Goal: Information Seeking & Learning: Learn about a topic

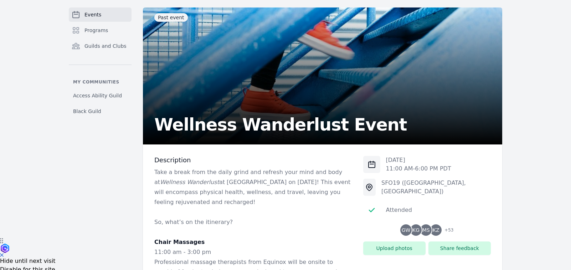
scroll to position [9, 0]
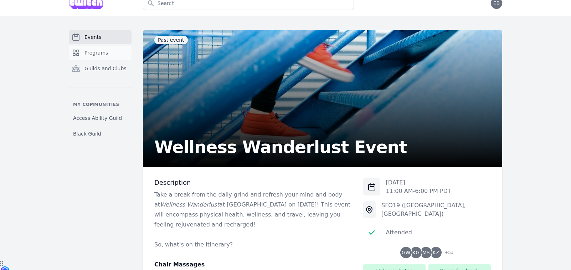
click at [88, 52] on span "Programs" at bounding box center [96, 52] width 24 height 7
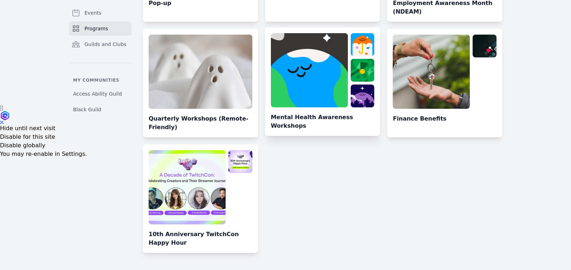
scroll to position [143, 0]
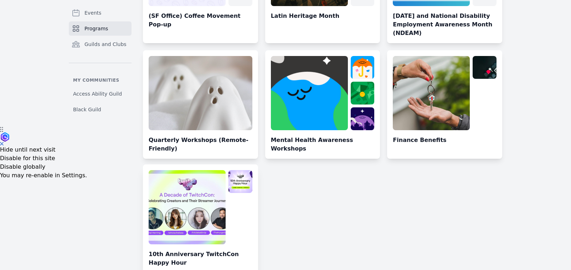
click at [225, 208] on link at bounding box center [200, 221] width 115 height 103
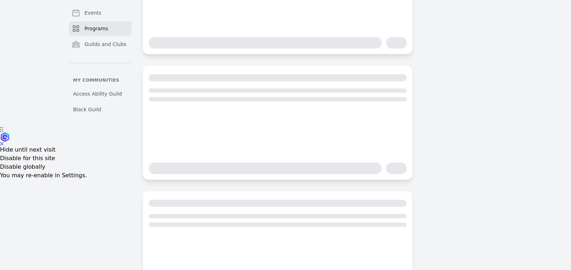
scroll to position [97, 0]
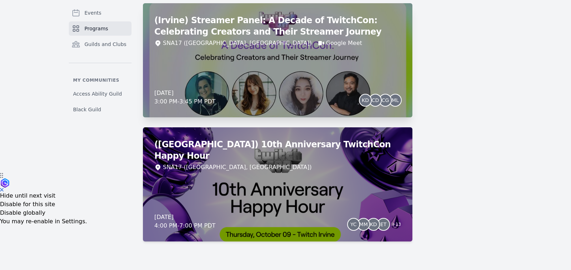
click at [338, 68] on div "(Irvine) Streamer Panel: A Decade of TwitchCon: Celebrating Creators and Their …" at bounding box center [277, 60] width 269 height 114
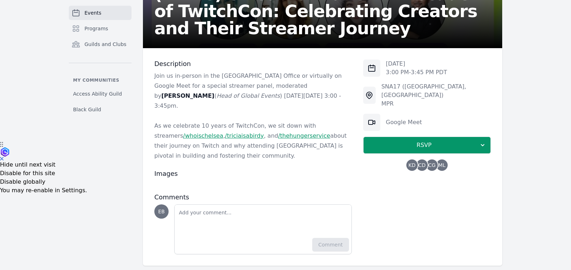
scroll to position [129, 0]
